Goal: Task Accomplishment & Management: Manage account settings

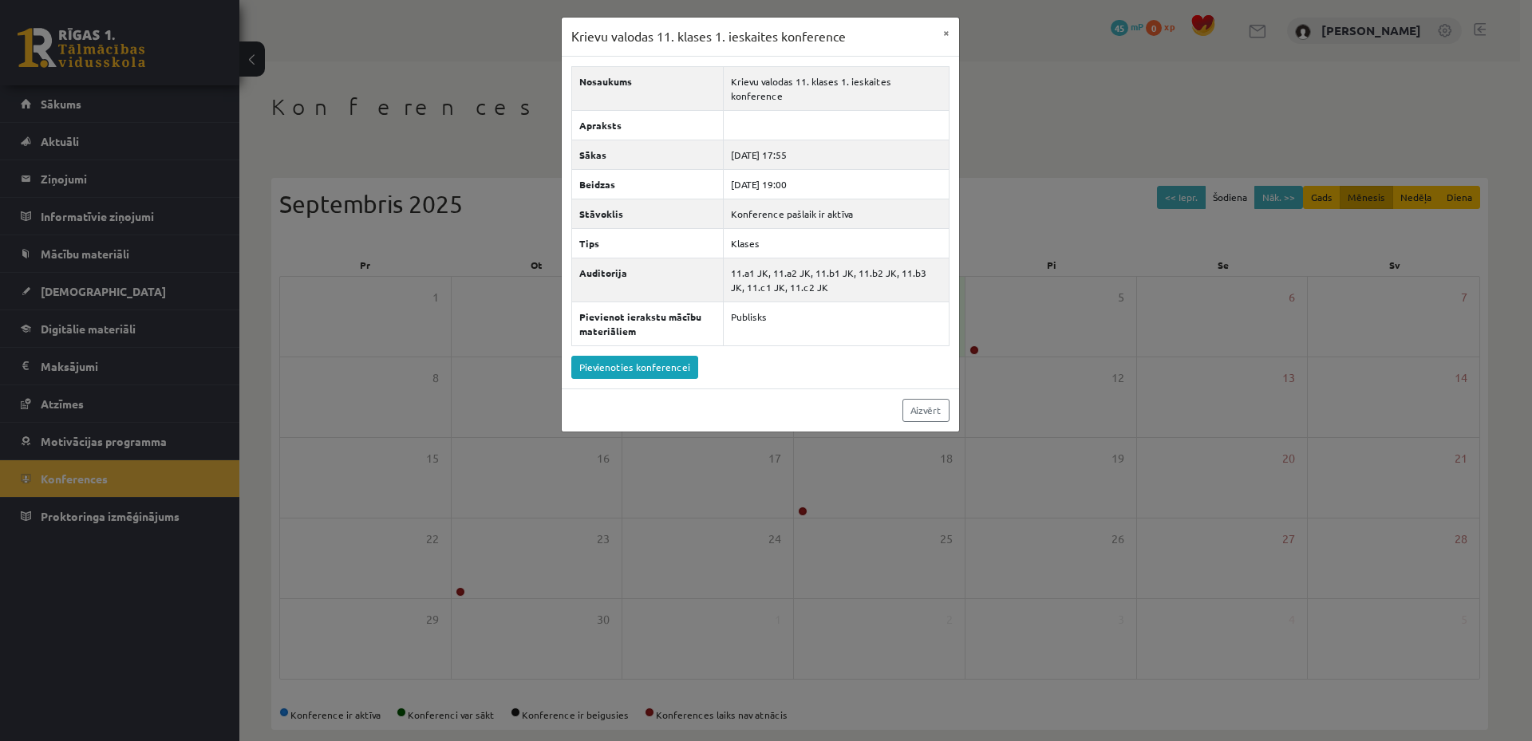
click at [150, 111] on div "Krievu valodas 11. klases 1. ieskaites konference × Nosaukums Krievu valodas 11…" at bounding box center [766, 370] width 1532 height 741
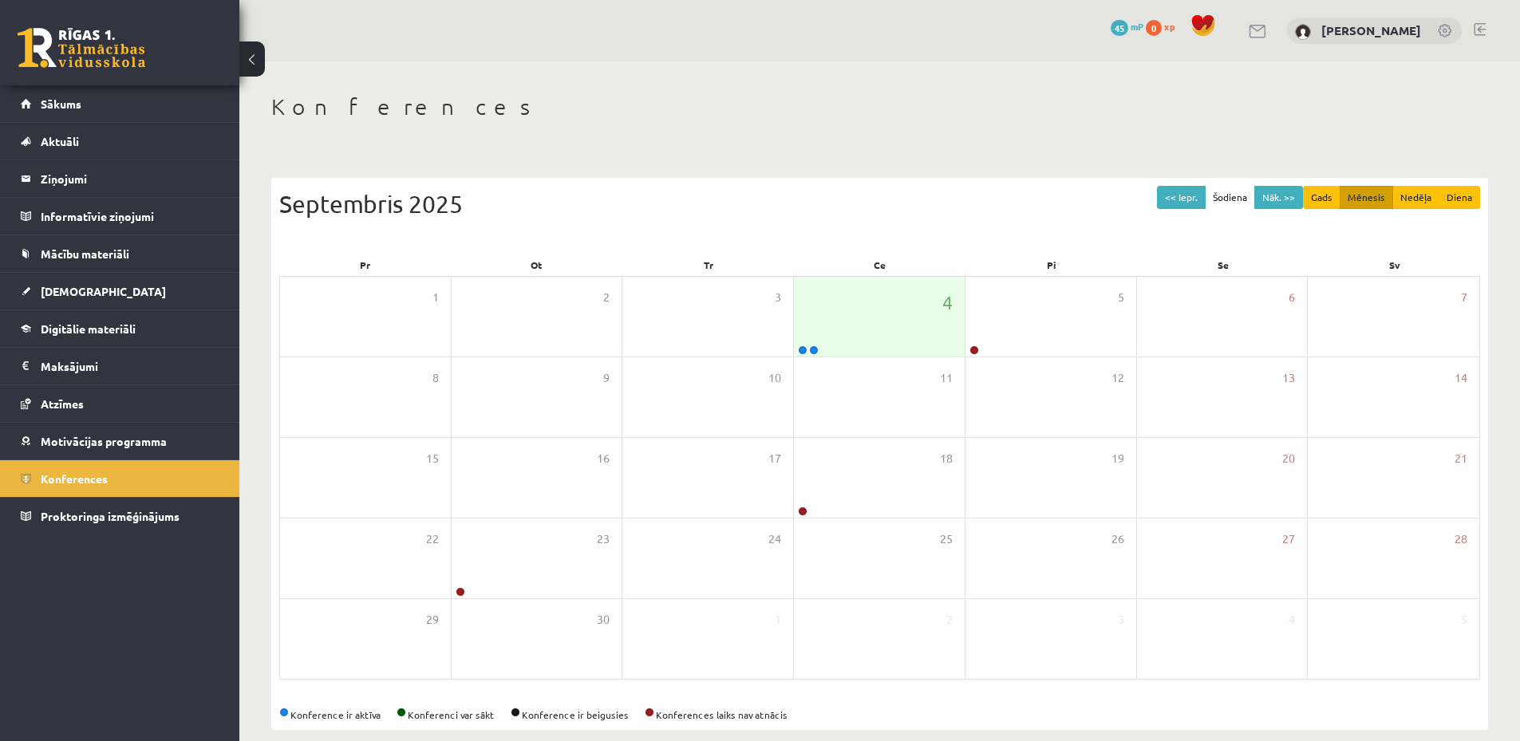
click at [150, 111] on link "Sākums" at bounding box center [120, 103] width 199 height 37
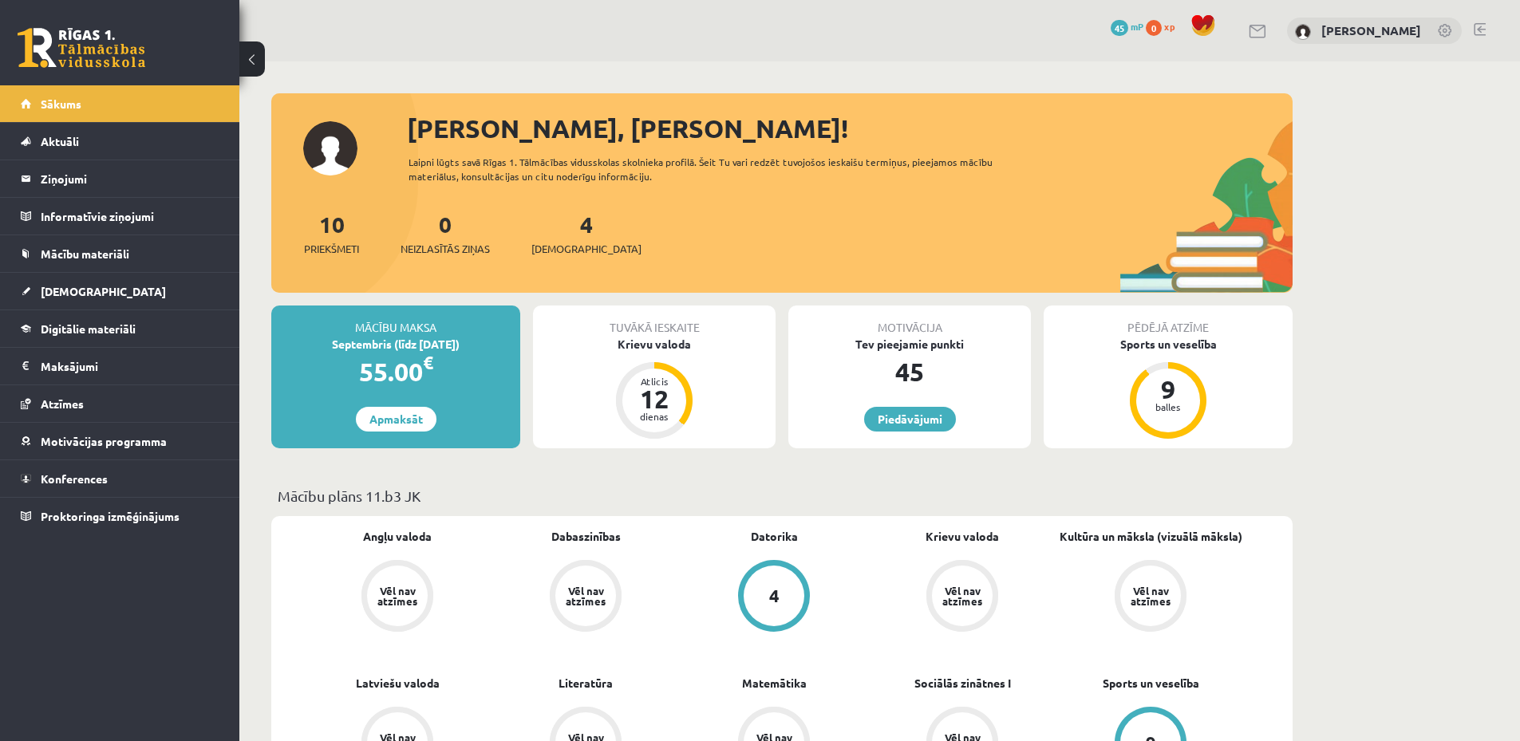
click at [1475, 24] on link at bounding box center [1480, 29] width 12 height 13
